Goal: Information Seeking & Learning: Find specific fact

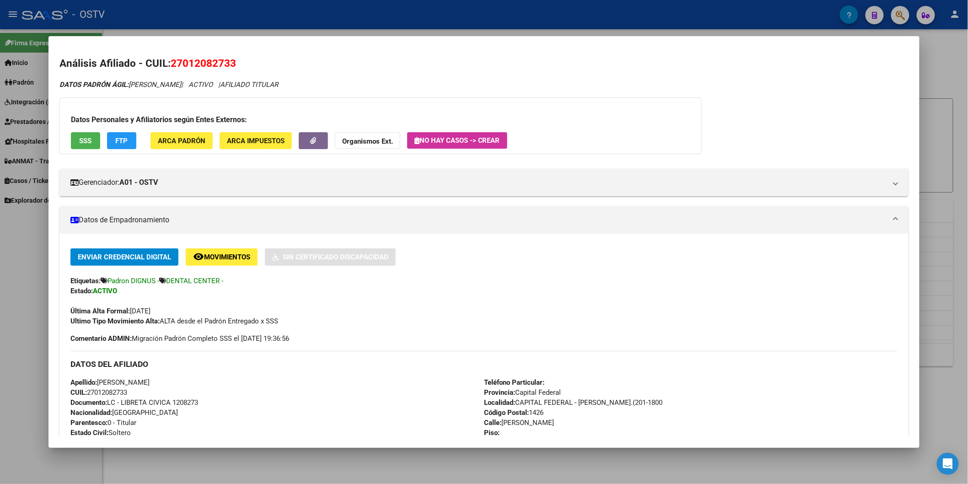
click at [252, 17] on div at bounding box center [484, 242] width 968 height 484
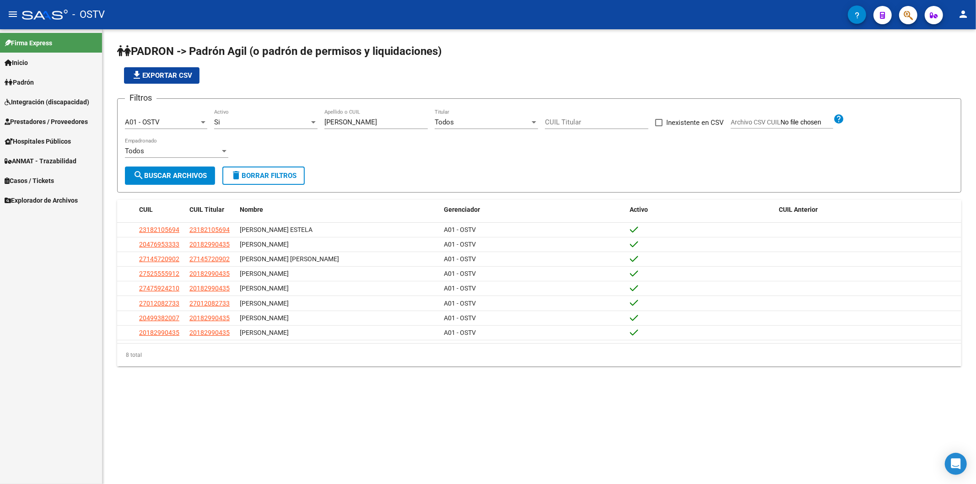
click at [287, 84] on app-list-header "PADRON -> Padrón Agil ([PERSON_NAME] de permisos y liquidaciones) file_download…" at bounding box center [539, 118] width 844 height 149
drag, startPoint x: 355, startPoint y: 122, endPoint x: 290, endPoint y: 122, distance: 65.0
click at [290, 122] on div "Filtros A01 - OSTV Seleccionar Gerenciador Si Activo [PERSON_NAME] Apellido o C…" at bounding box center [539, 136] width 828 height 60
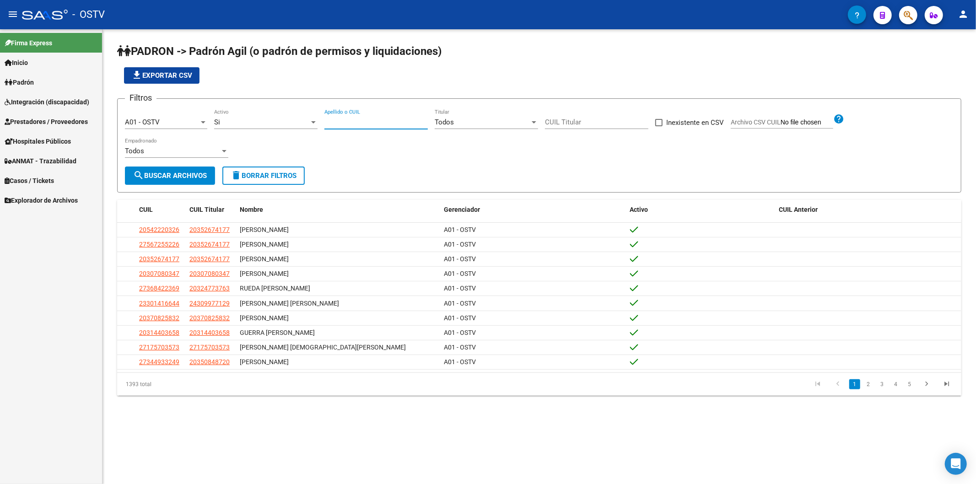
click at [348, 84] on app-list-header "PADRON -> Padrón Agil ([PERSON_NAME] de permisos y liquidaciones) file_download…" at bounding box center [539, 118] width 844 height 149
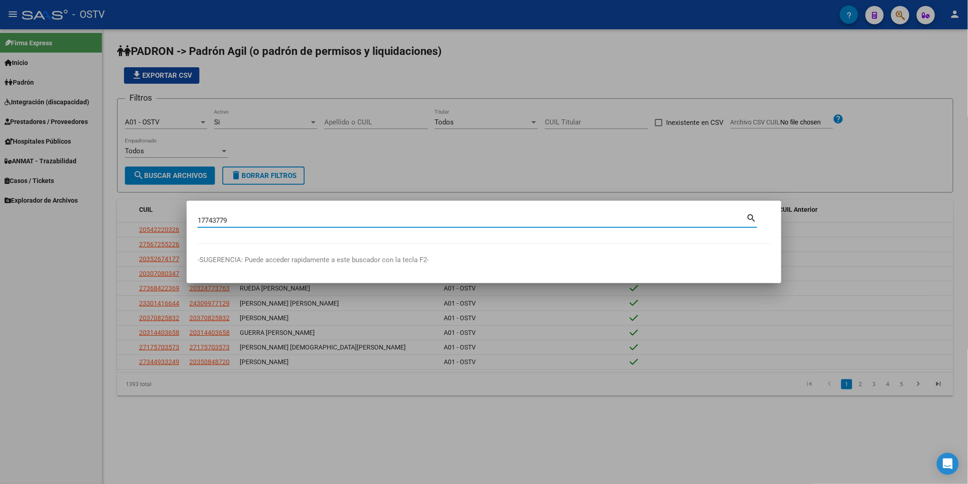
type input "17743779"
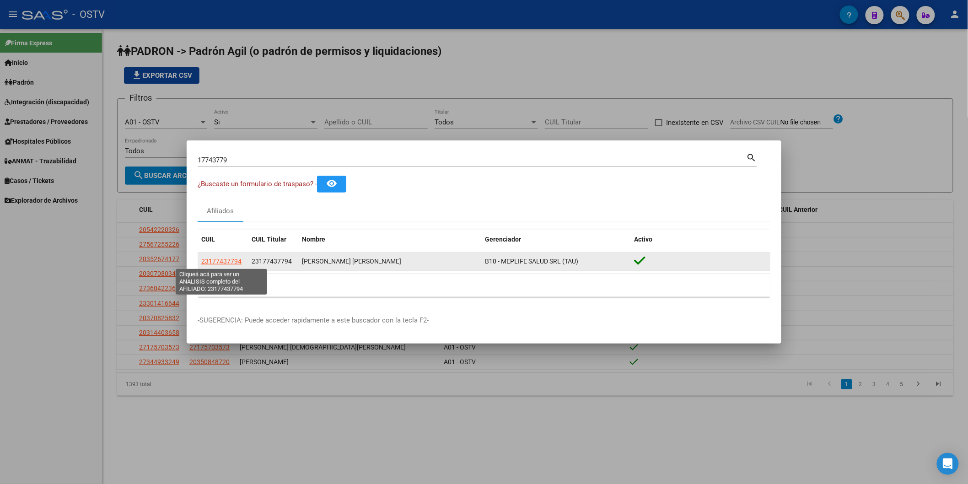
click at [226, 264] on span "23177437794" at bounding box center [221, 261] width 40 height 7
type textarea "23177437794"
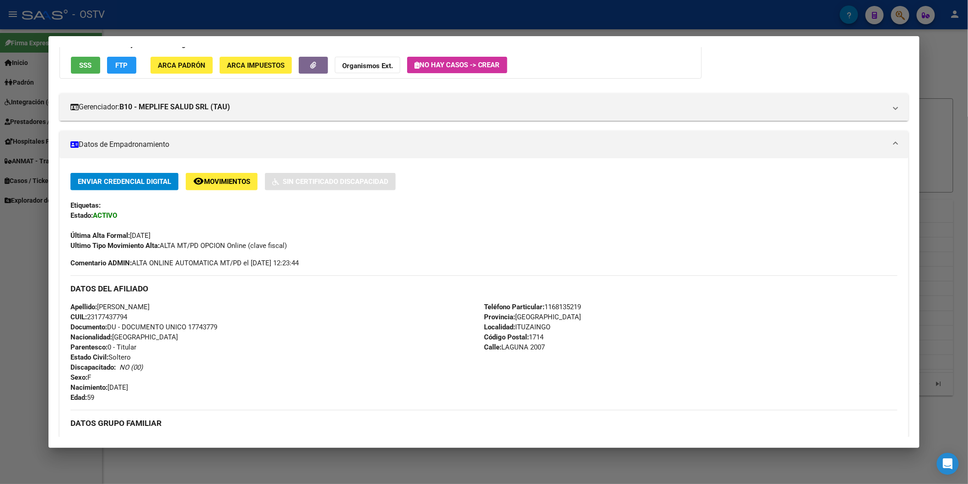
scroll to position [203, 0]
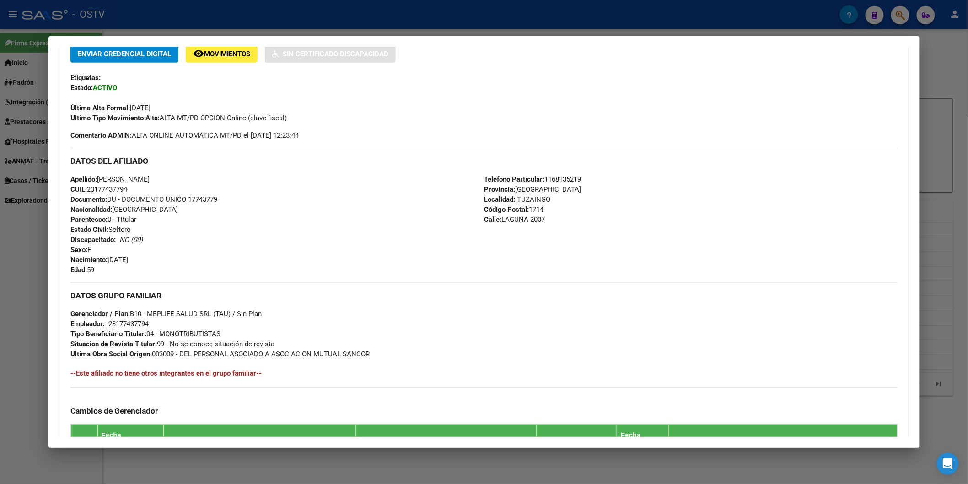
click at [220, 25] on div at bounding box center [484, 242] width 968 height 484
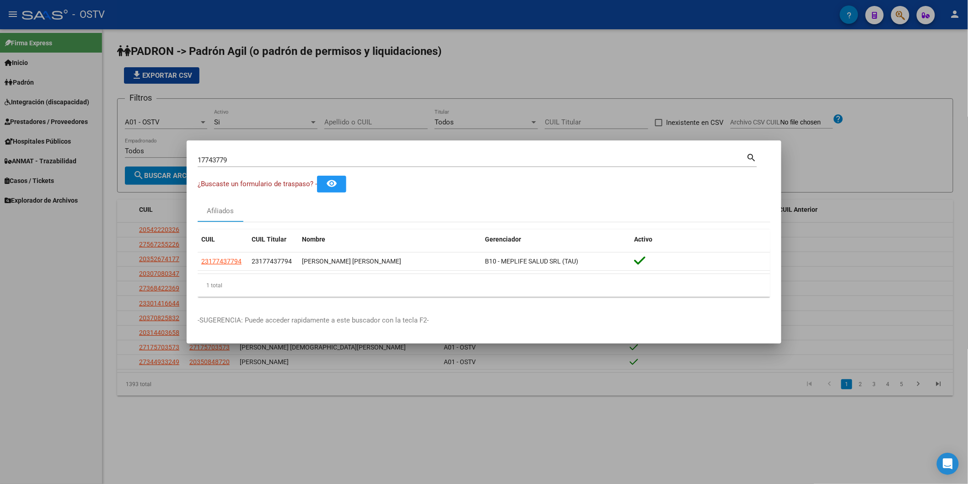
click at [319, 99] on div at bounding box center [484, 242] width 968 height 484
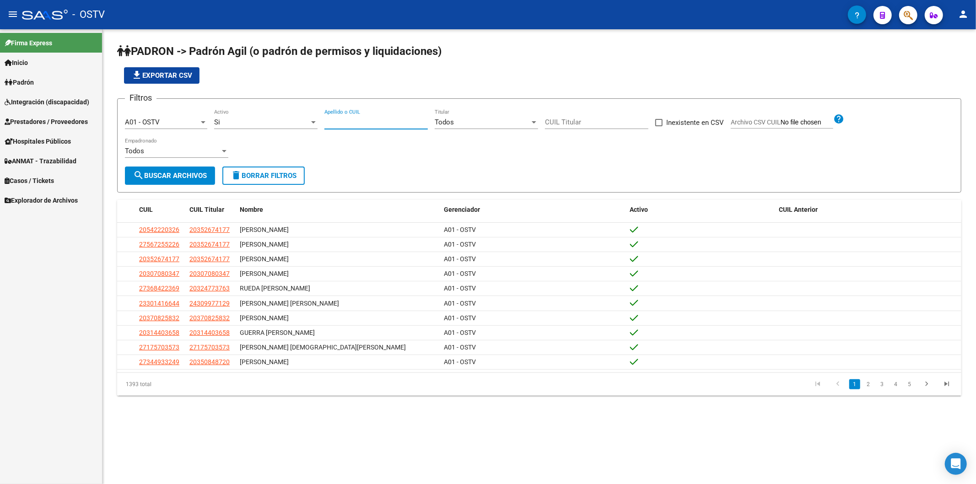
click at [351, 122] on input "Apellido o CUIL" at bounding box center [375, 122] width 103 height 8
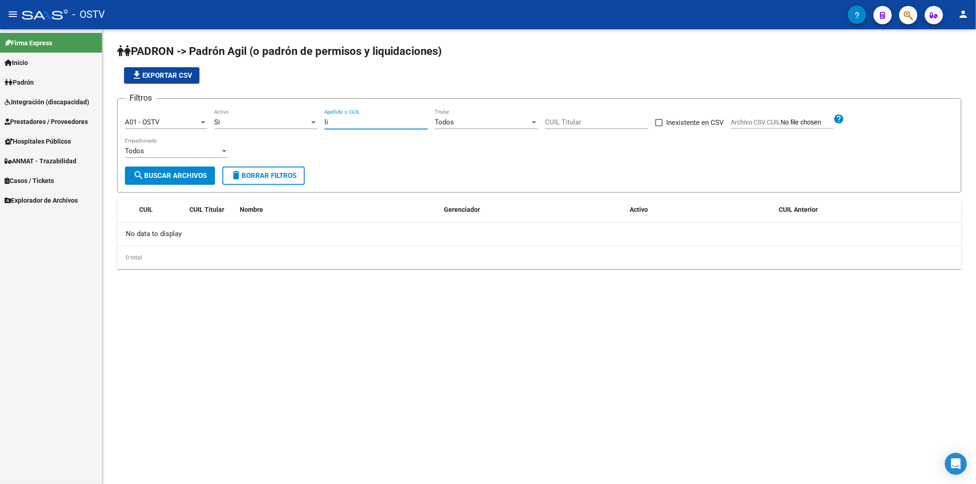
type input "l"
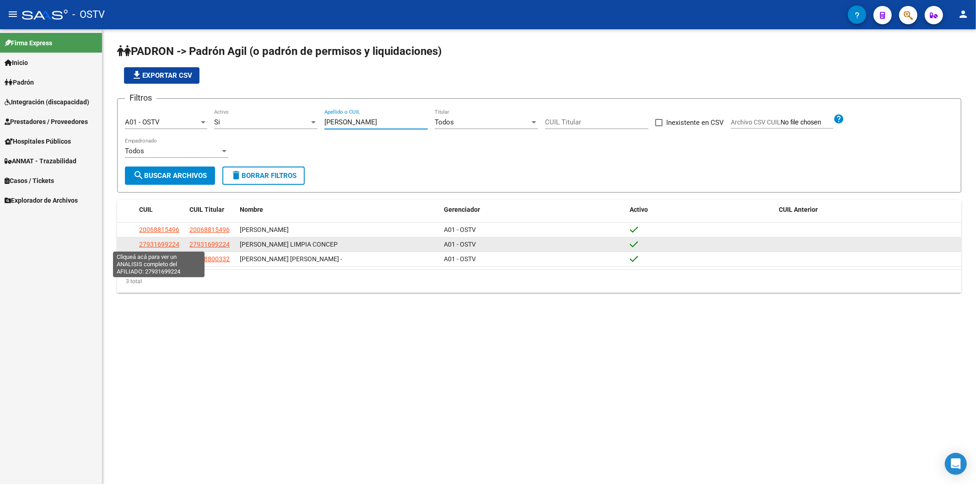
type input "[PERSON_NAME]"
click at [175, 243] on span "27931699224" at bounding box center [159, 244] width 40 height 7
type textarea "27931699224"
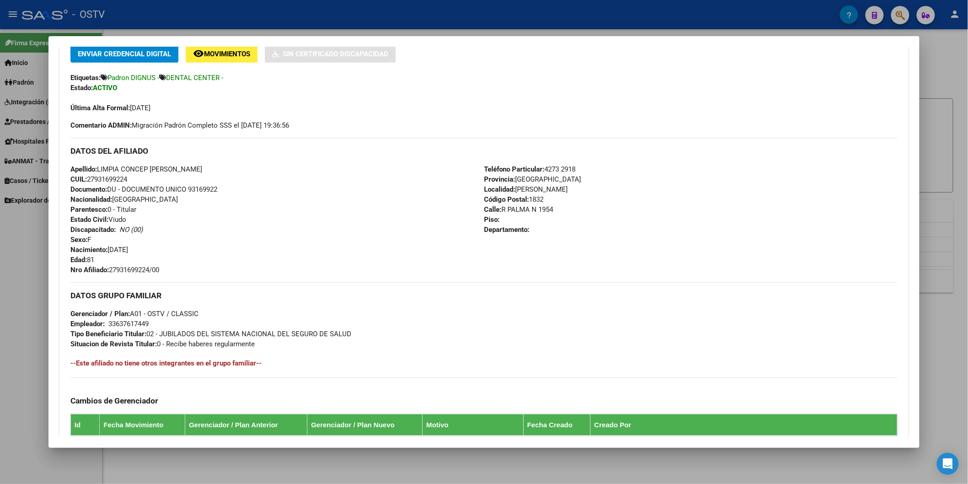
drag, startPoint x: 107, startPoint y: 268, endPoint x: 171, endPoint y: 268, distance: 64.0
click at [171, 268] on div "Apellido: LIMPIA CONCEP [PERSON_NAME] CUIL: 27931699224 Documento: DU - DOCUMEN…" at bounding box center [276, 219] width 413 height 111
copy span "27931699224/00"
